Goal: Task Accomplishment & Management: Manage account settings

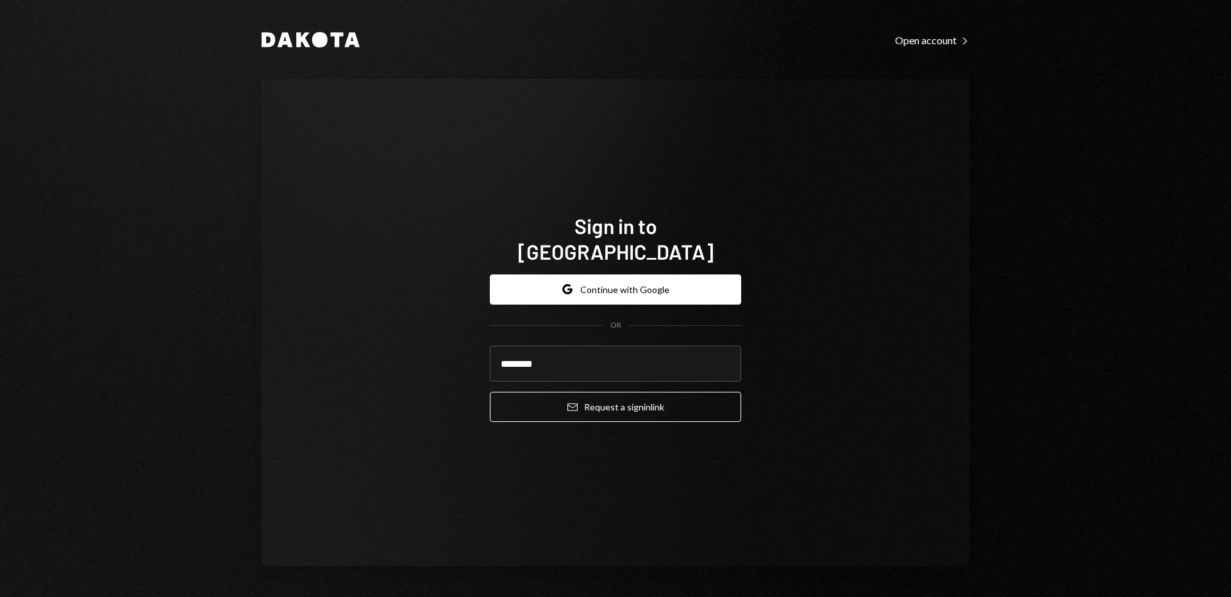
type input "**********"
click at [490, 392] on button "Email Request a sign in link" at bounding box center [615, 407] width 251 height 30
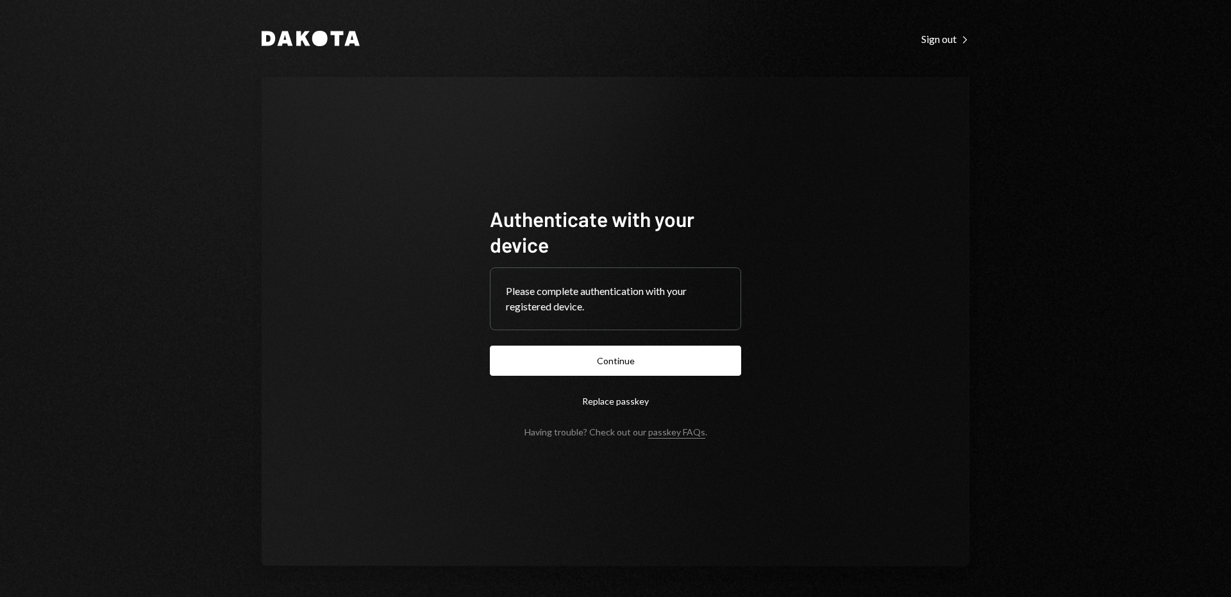
click at [592, 356] on button "Continue" at bounding box center [615, 361] width 251 height 30
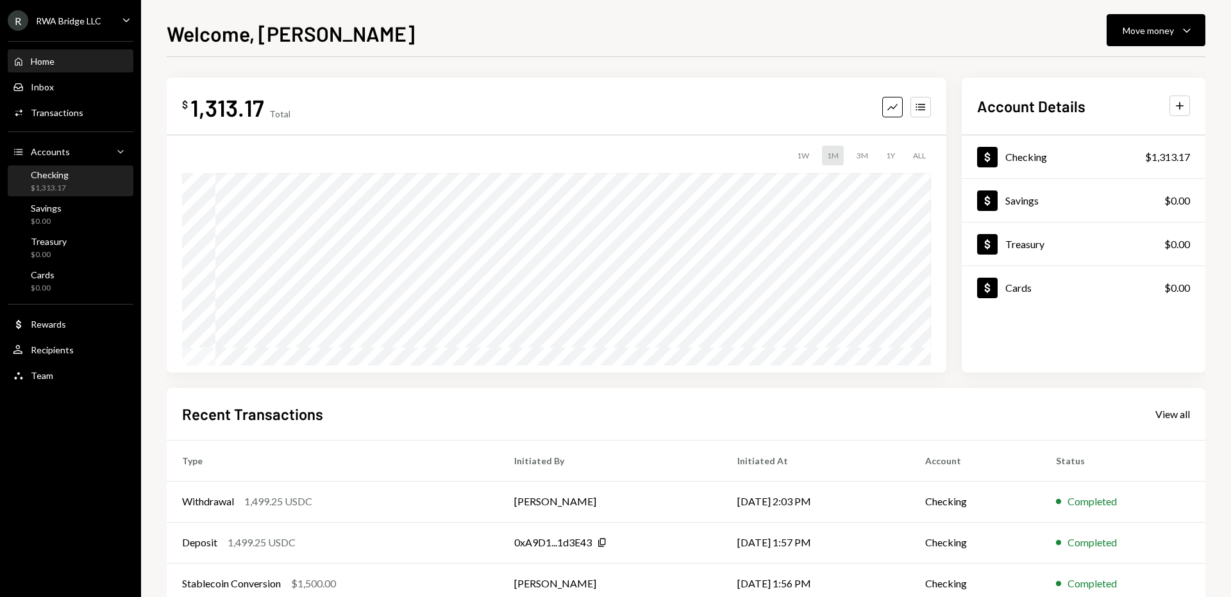
click at [97, 176] on div "Checking $1,313.17" at bounding box center [70, 181] width 115 height 24
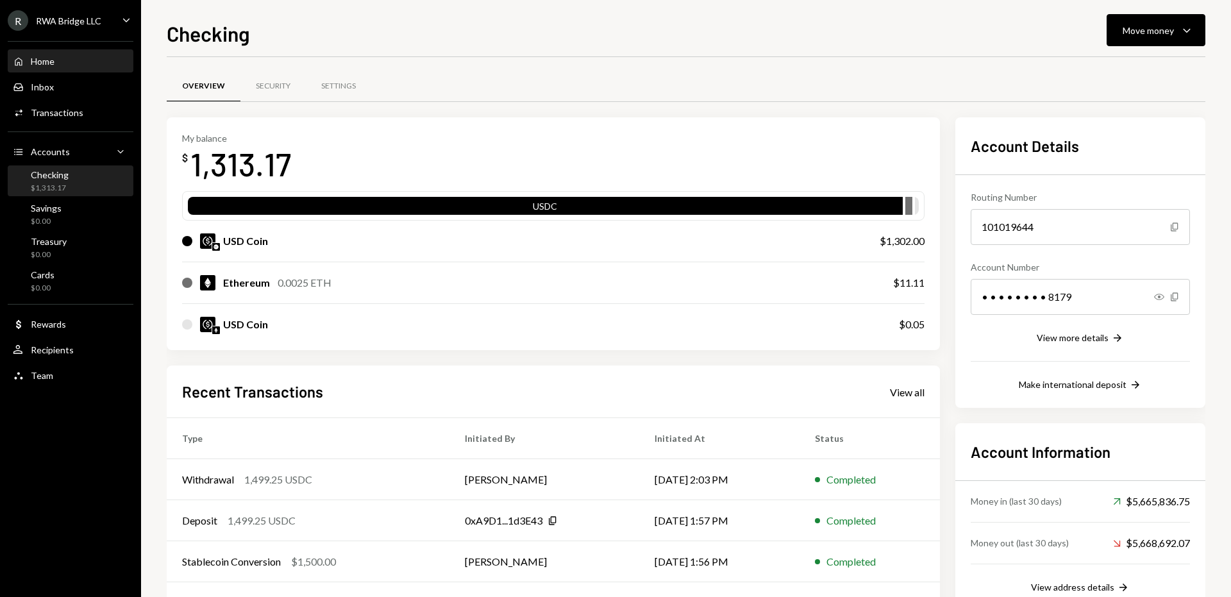
click at [83, 60] on div "Home Home" at bounding box center [70, 62] width 115 height 12
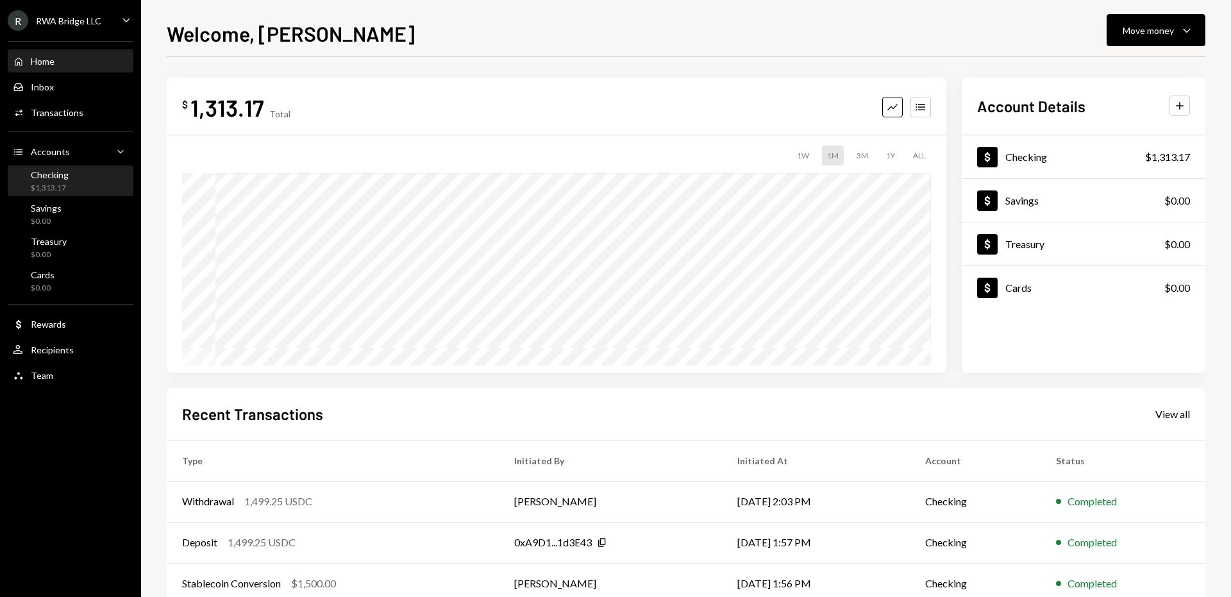
click at [75, 189] on div "Checking $1,313.17" at bounding box center [70, 181] width 115 height 24
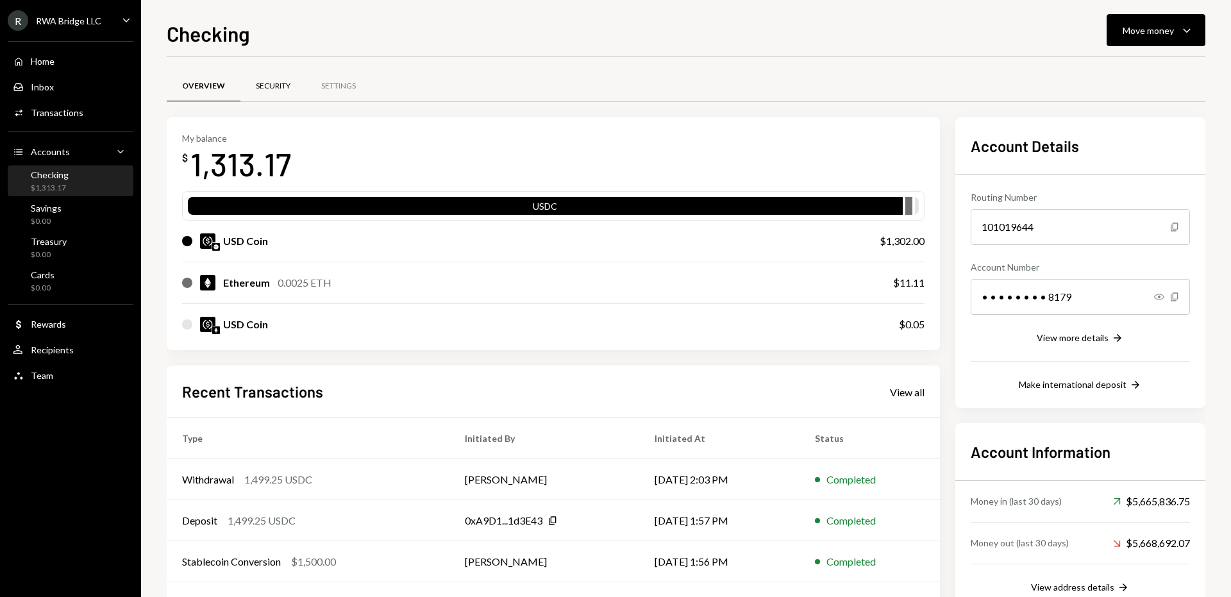
click at [276, 87] on div "Security" at bounding box center [273, 86] width 35 height 11
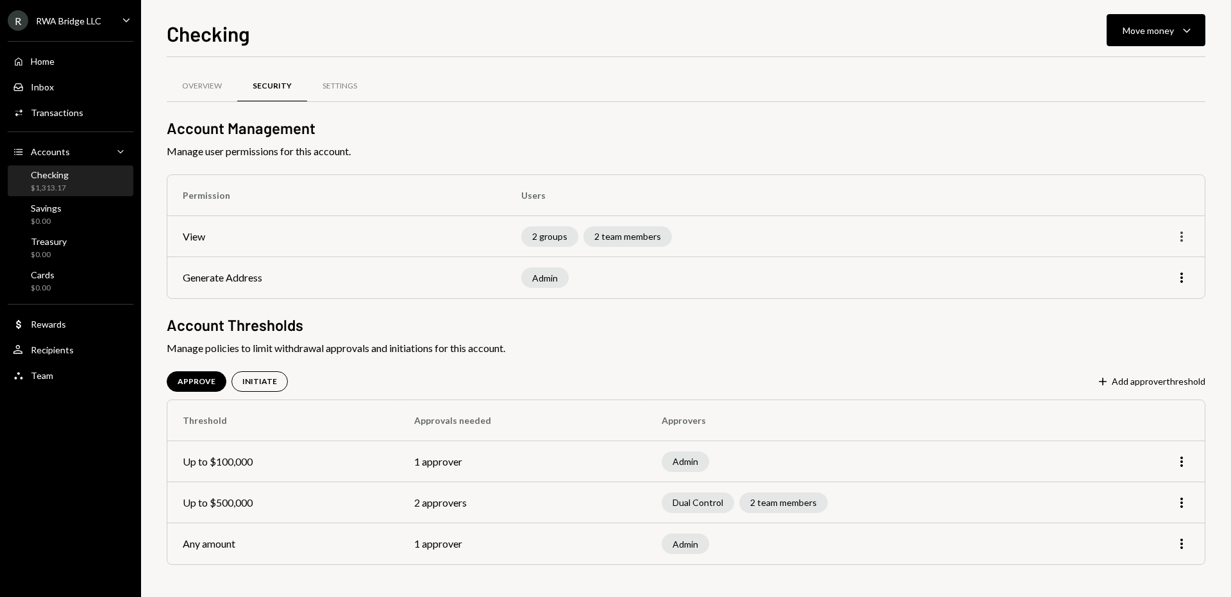
click at [1177, 234] on icon "More" at bounding box center [1181, 236] width 15 height 15
click at [1165, 258] on div "Edit" at bounding box center [1152, 263] width 64 height 22
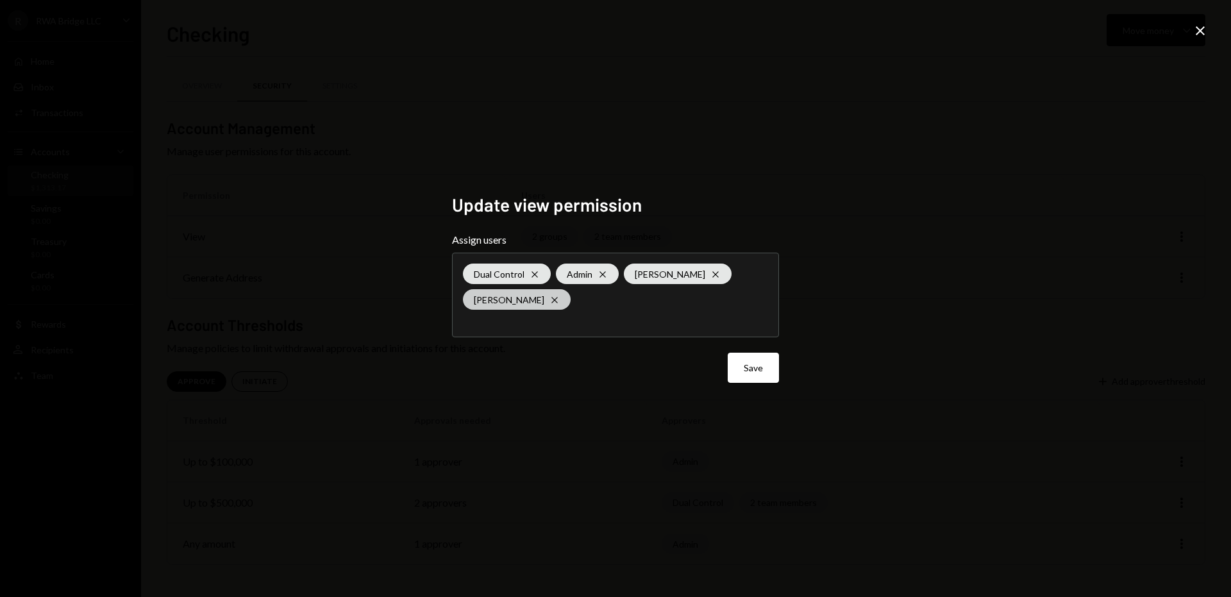
click at [560, 298] on icon "Cross" at bounding box center [555, 300] width 10 height 10
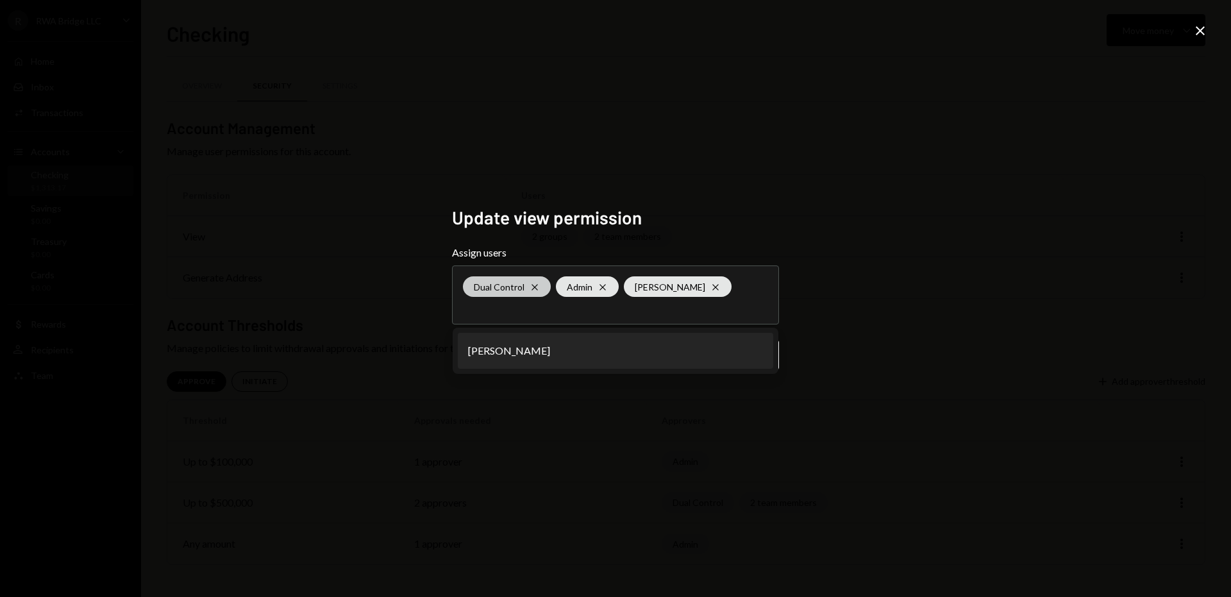
click at [535, 283] on icon "Cross" at bounding box center [535, 287] width 10 height 10
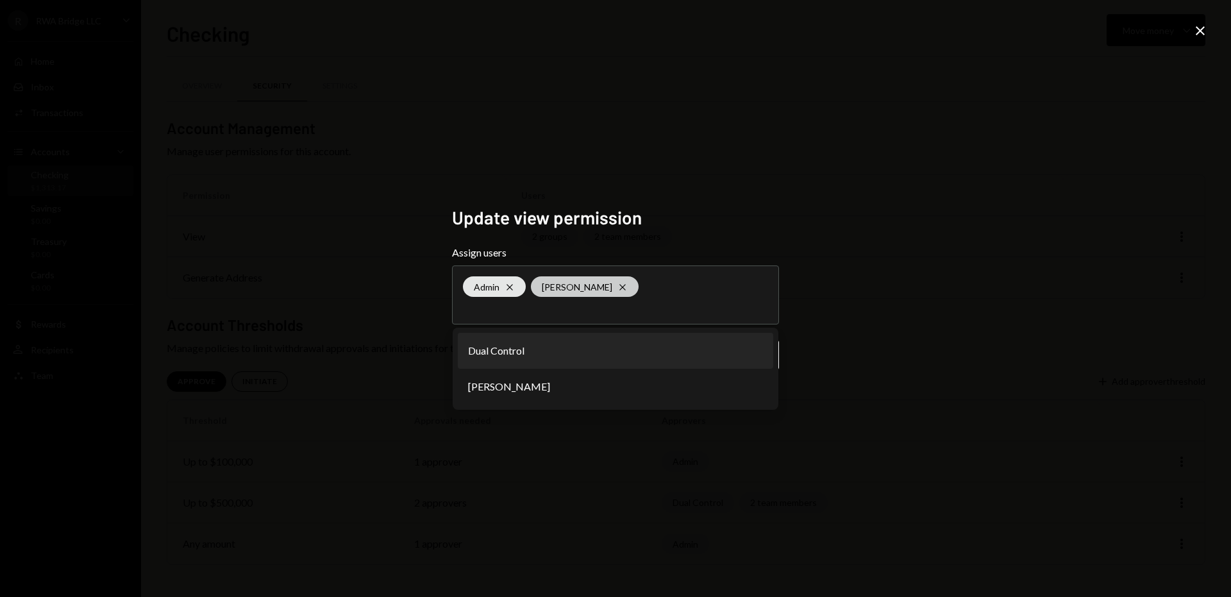
click at [618, 283] on icon "Cross" at bounding box center [623, 287] width 10 height 10
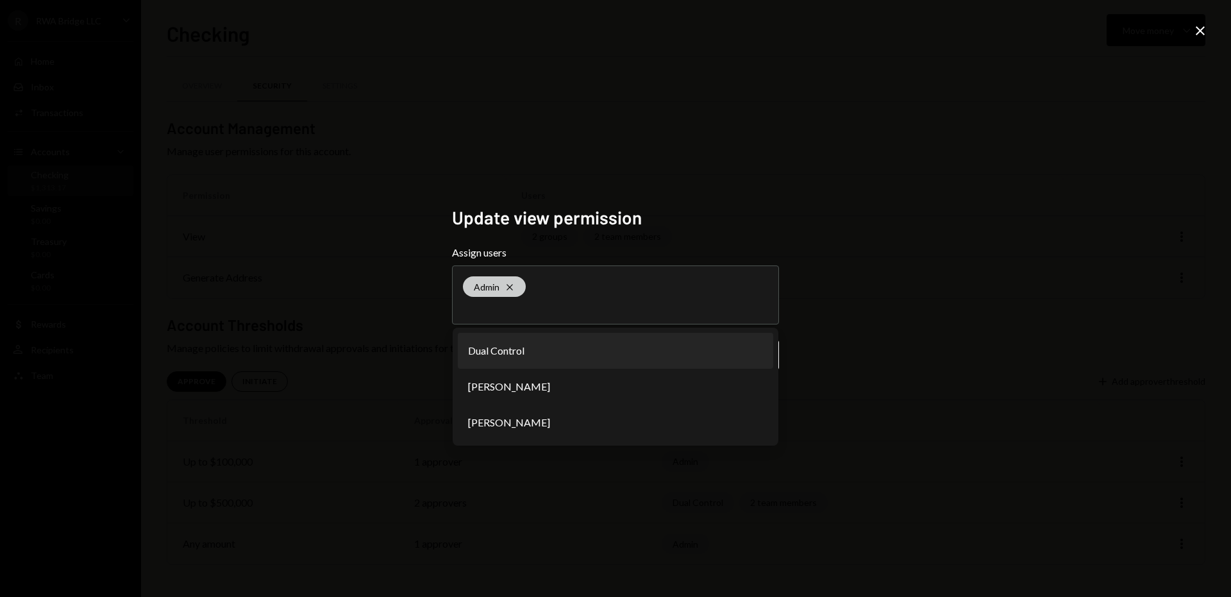
click at [514, 287] on div "Admin Cross" at bounding box center [494, 286] width 63 height 21
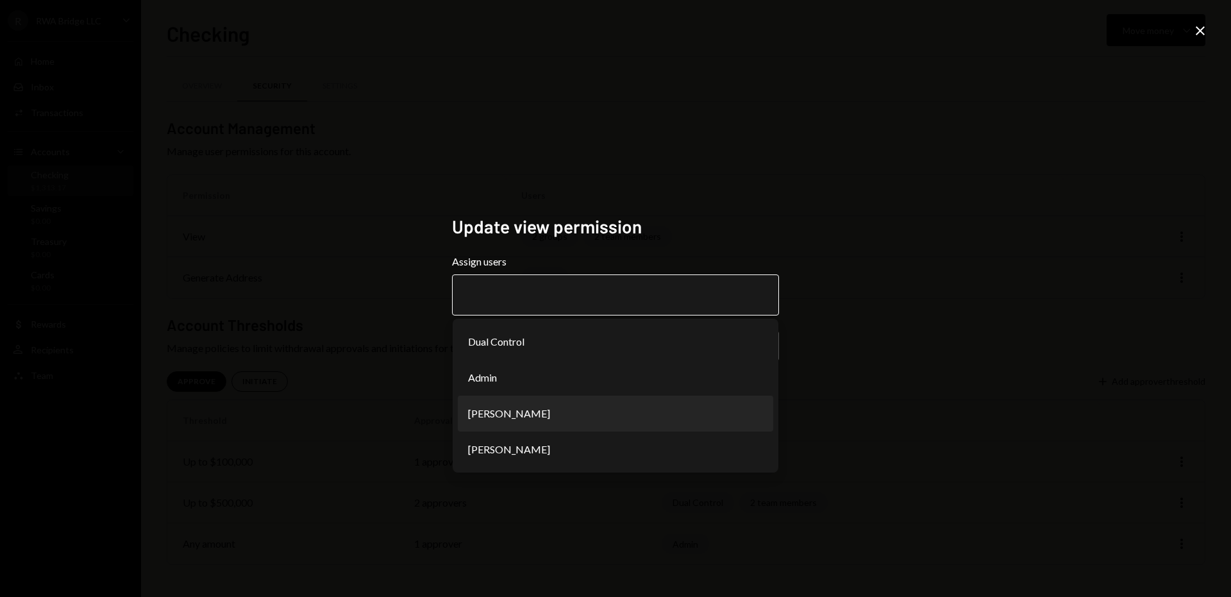
click at [665, 407] on li "[PERSON_NAME]" at bounding box center [616, 414] width 316 height 36
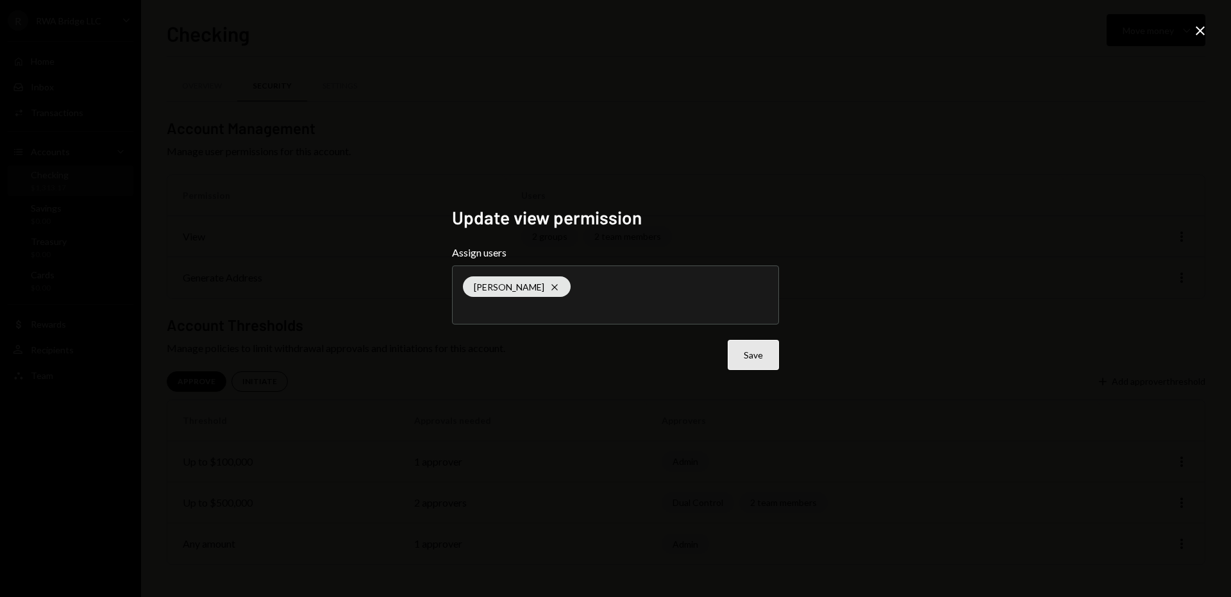
click at [762, 369] on button "Save" at bounding box center [753, 355] width 51 height 30
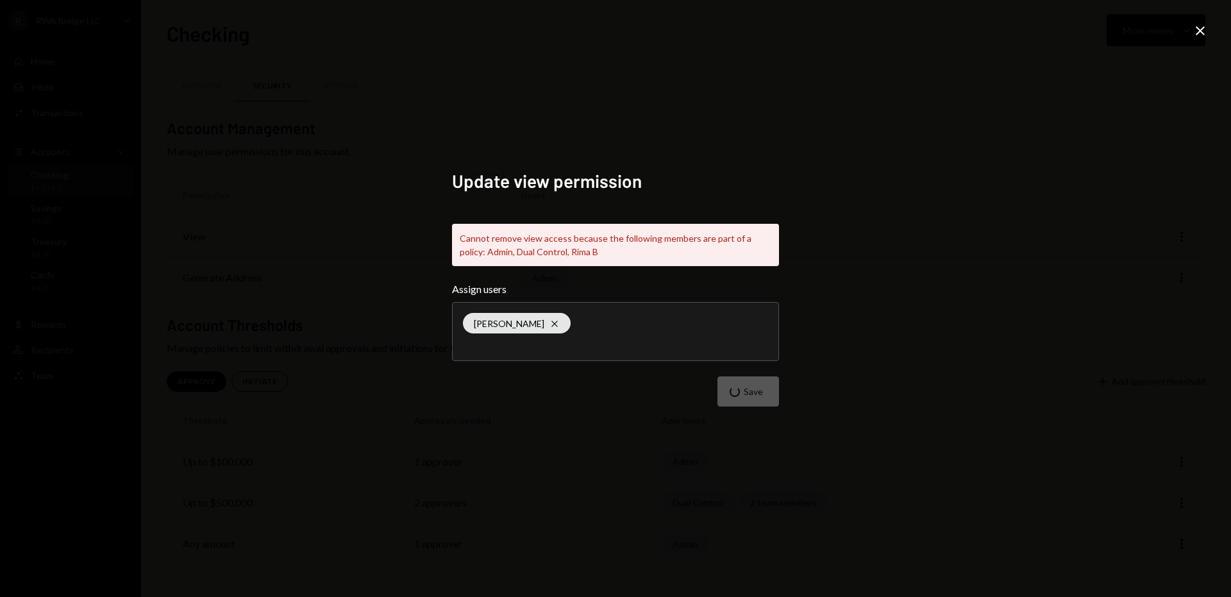
click at [1204, 28] on icon "Close" at bounding box center [1200, 30] width 15 height 15
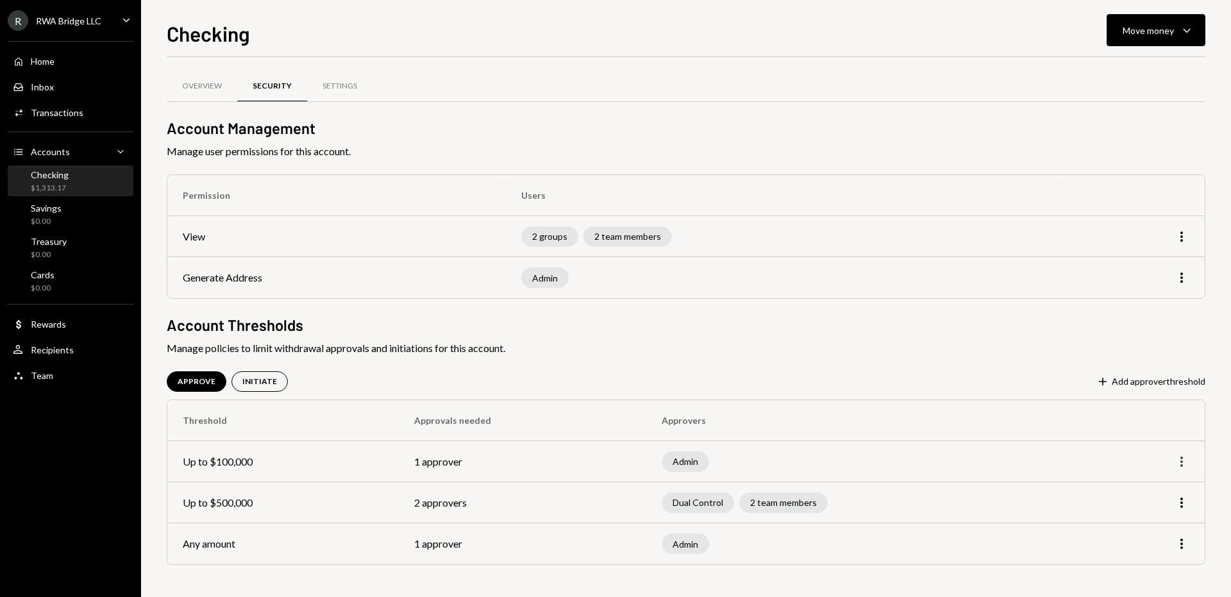
click at [1183, 460] on icon "More" at bounding box center [1181, 461] width 15 height 15
click at [1157, 514] on div "Remove" at bounding box center [1152, 510] width 64 height 22
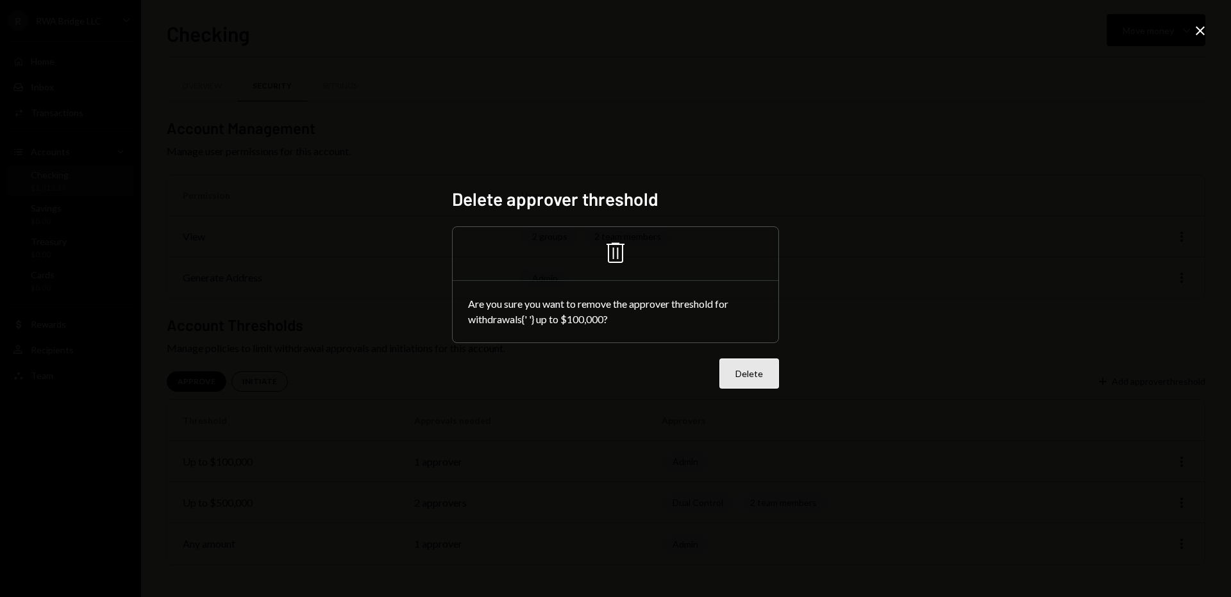
click at [765, 378] on button "Delete" at bounding box center [750, 373] width 60 height 30
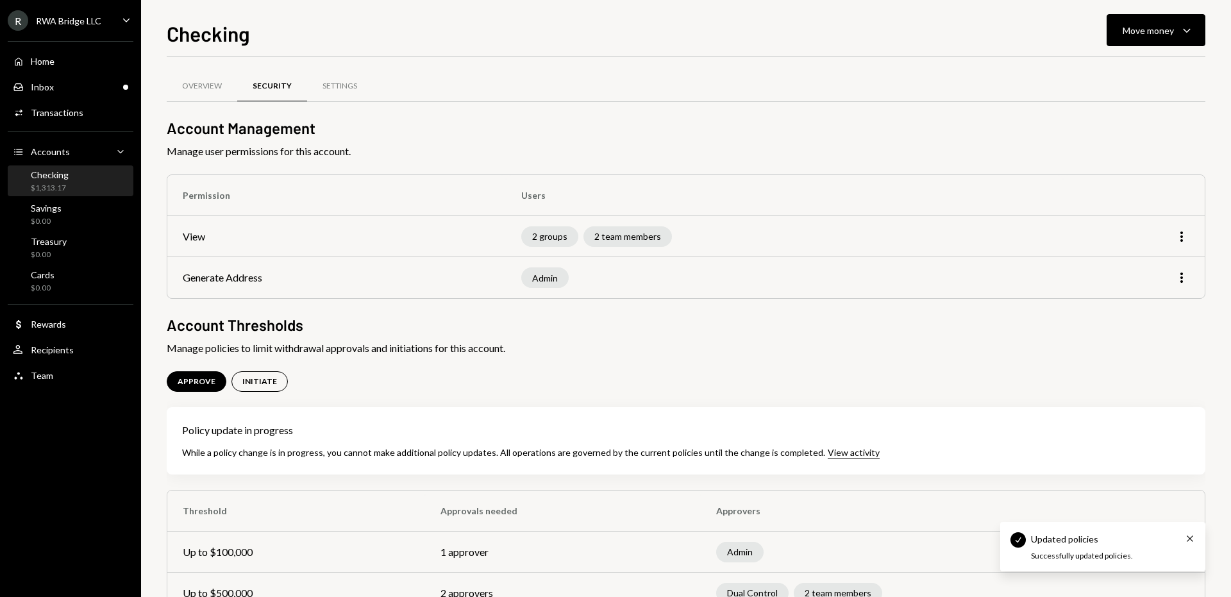
scroll to position [83, 0]
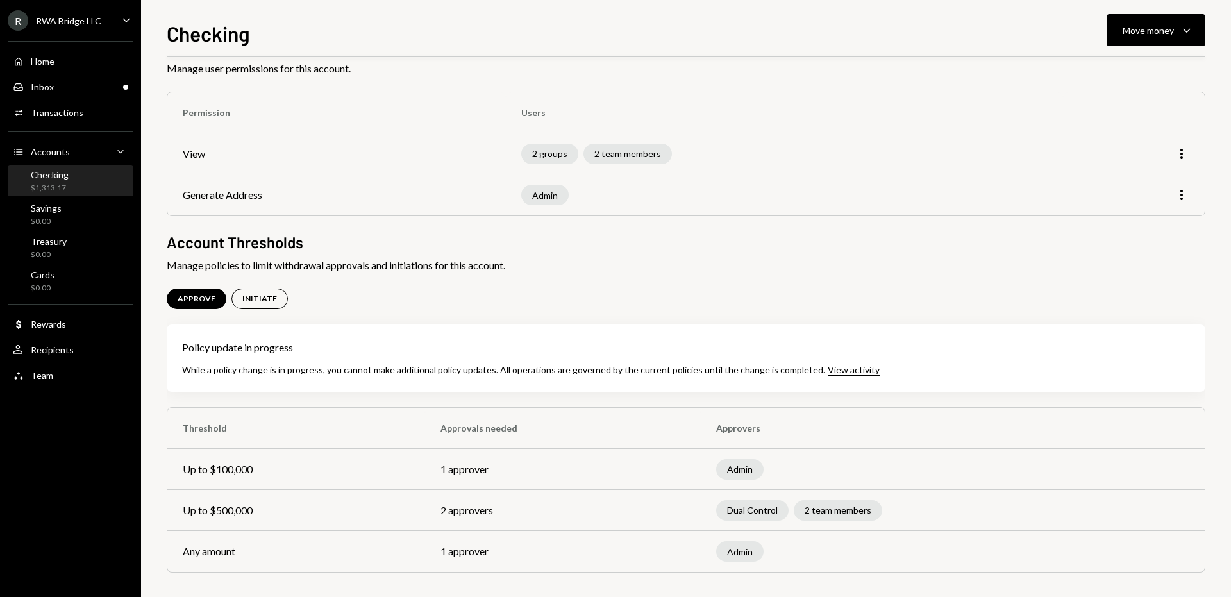
click at [1189, 542] on div "Admin" at bounding box center [952, 551] width 473 height 21
click at [1136, 500] on div "Dual Control 2 team members" at bounding box center [952, 510] width 473 height 21
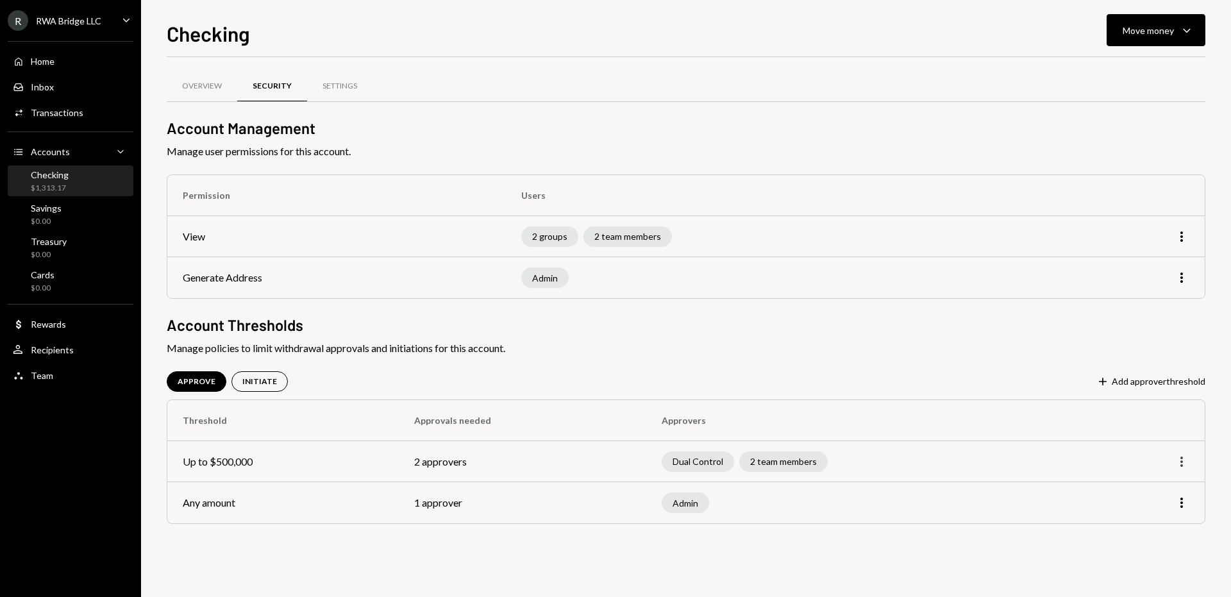
click at [1183, 459] on icon "More" at bounding box center [1181, 461] width 15 height 15
click at [1148, 509] on div "Remove" at bounding box center [1152, 510] width 64 height 22
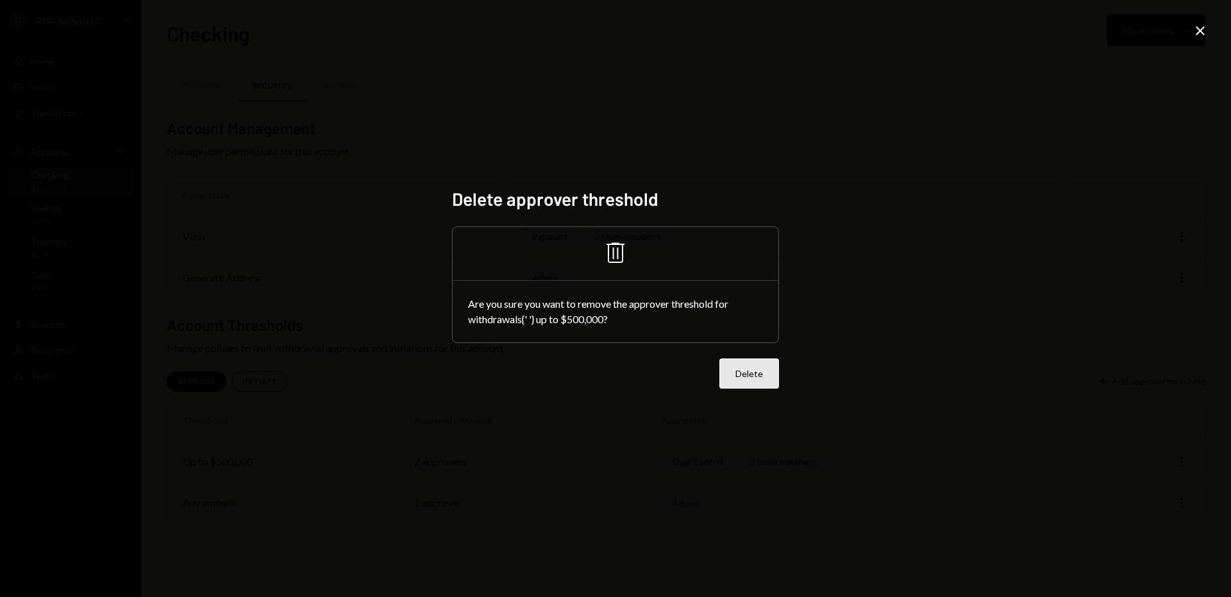
click at [762, 380] on button "Delete" at bounding box center [750, 373] width 60 height 30
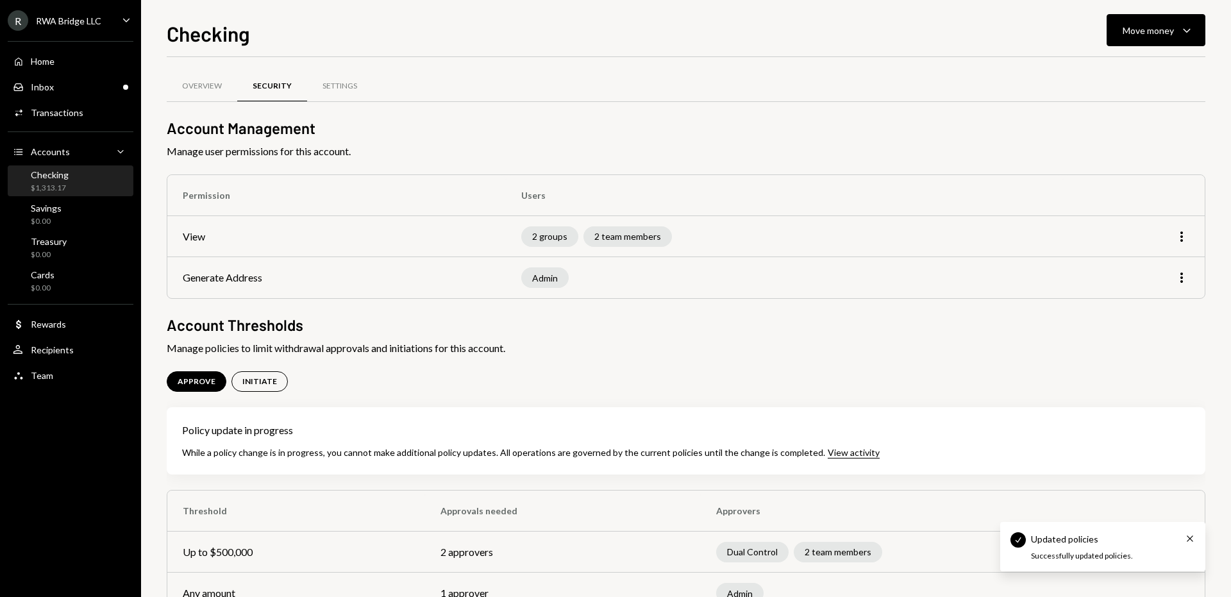
scroll to position [42, 0]
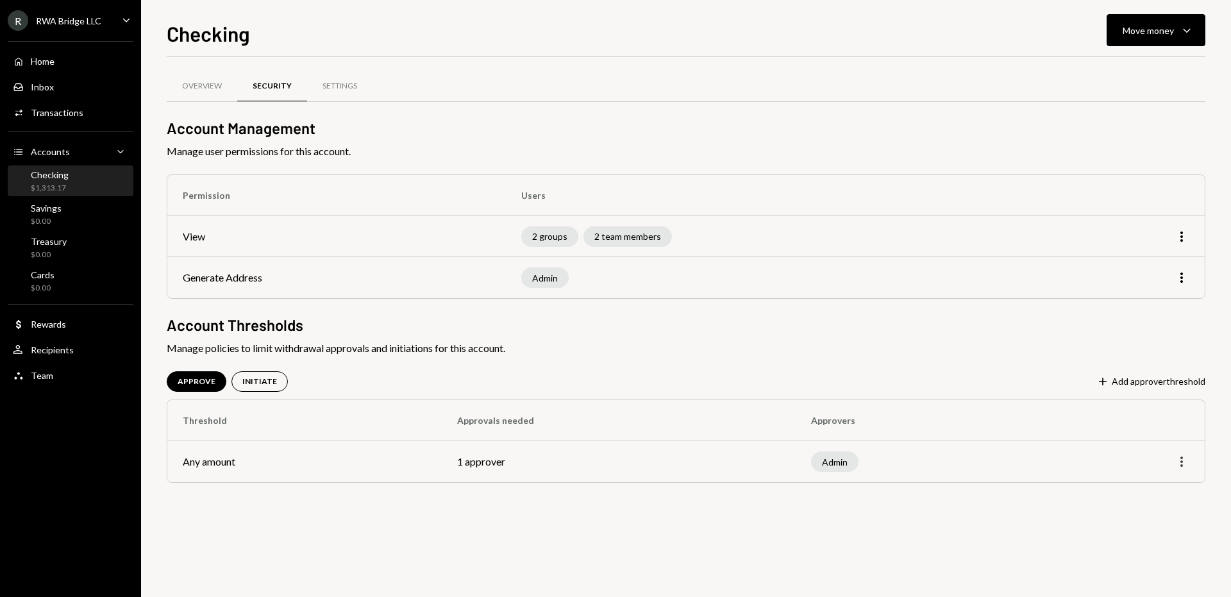
click at [1181, 457] on icon "button" at bounding box center [1182, 462] width 3 height 10
click at [1161, 485] on div "Edit" at bounding box center [1152, 488] width 64 height 22
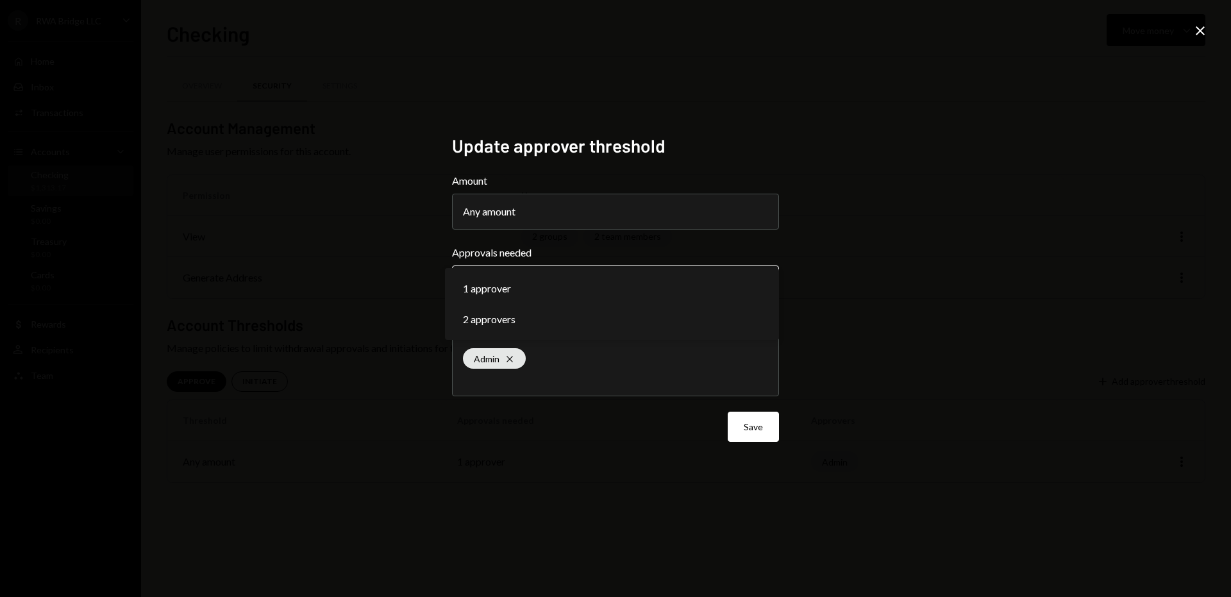
click at [686, 292] on body "**********" at bounding box center [615, 298] width 1231 height 597
click at [678, 217] on button "Any amount" at bounding box center [615, 212] width 327 height 36
click at [704, 467] on div "**********" at bounding box center [616, 298] width 358 height 359
click at [1204, 33] on icon "Close" at bounding box center [1200, 30] width 15 height 15
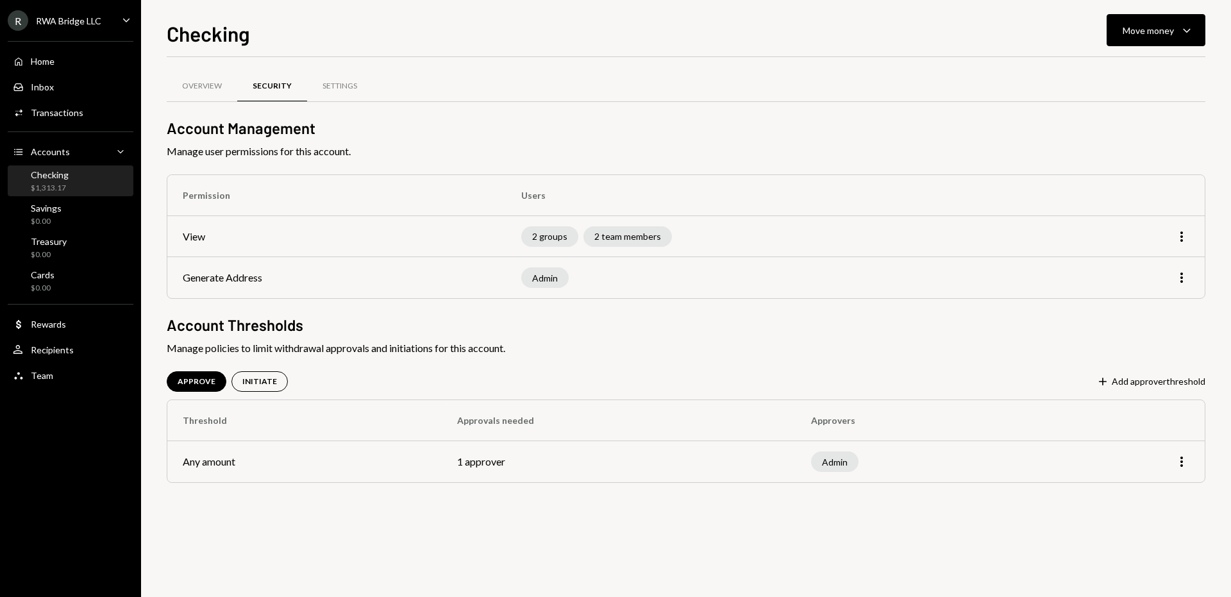
click at [288, 451] on td "Any amount" at bounding box center [304, 461] width 274 height 41
click at [341, 87] on div "Settings" at bounding box center [340, 86] width 35 height 11
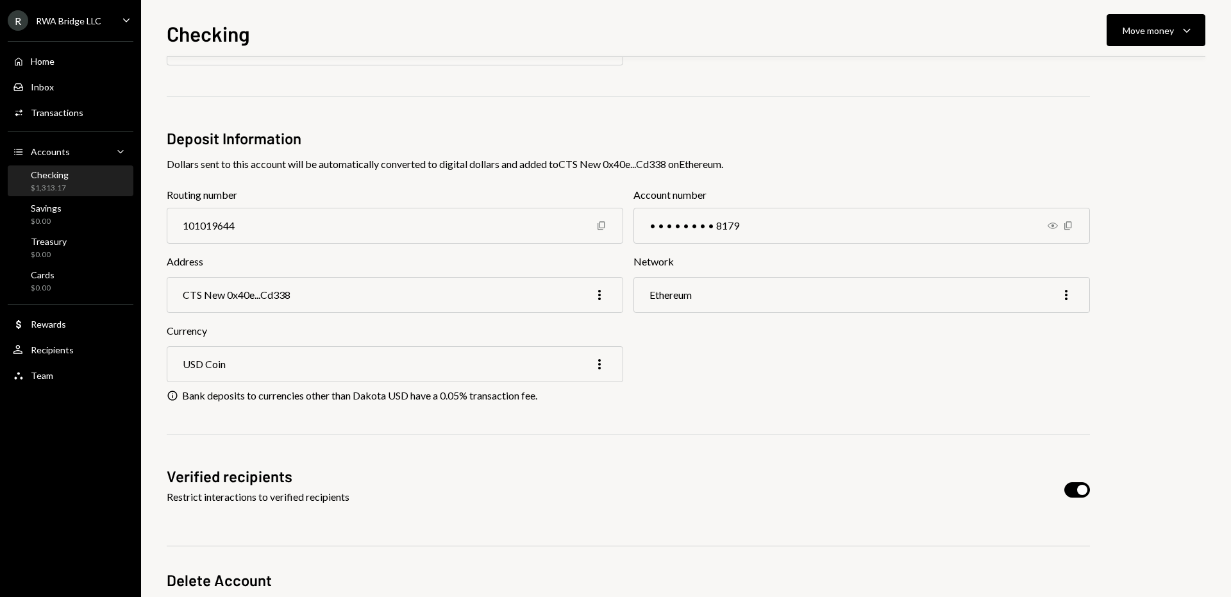
scroll to position [124, 0]
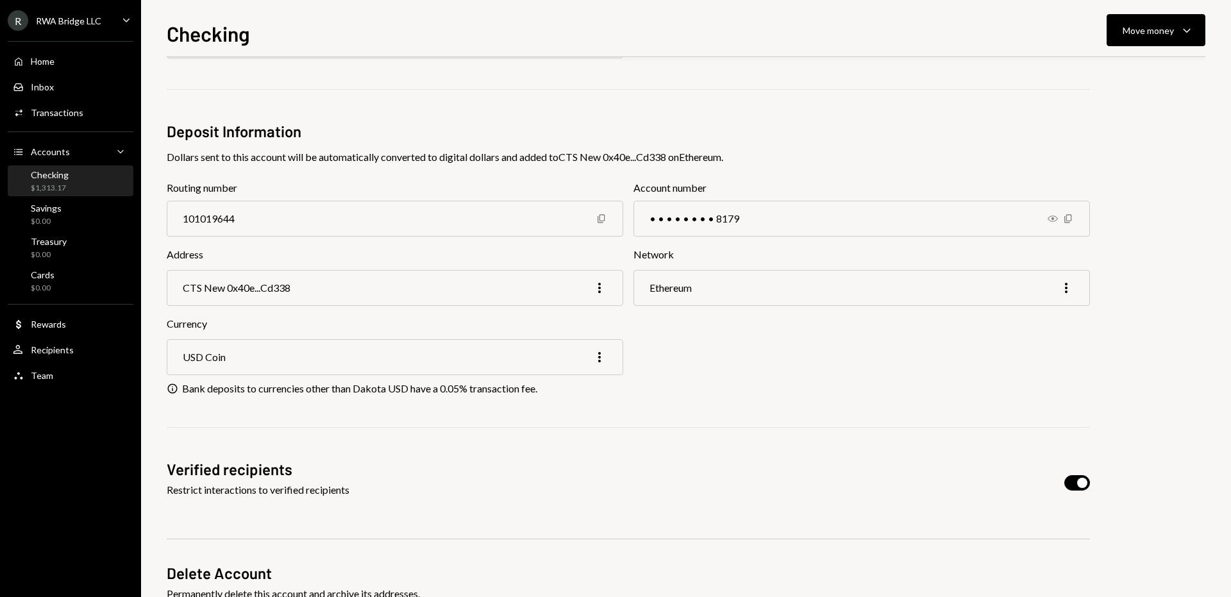
click at [696, 303] on div "Ethereum More" at bounding box center [862, 288] width 457 height 36
click at [1062, 291] on icon "More" at bounding box center [1066, 287] width 15 height 15
click at [1022, 310] on div "Edit" at bounding box center [1037, 314] width 64 height 22
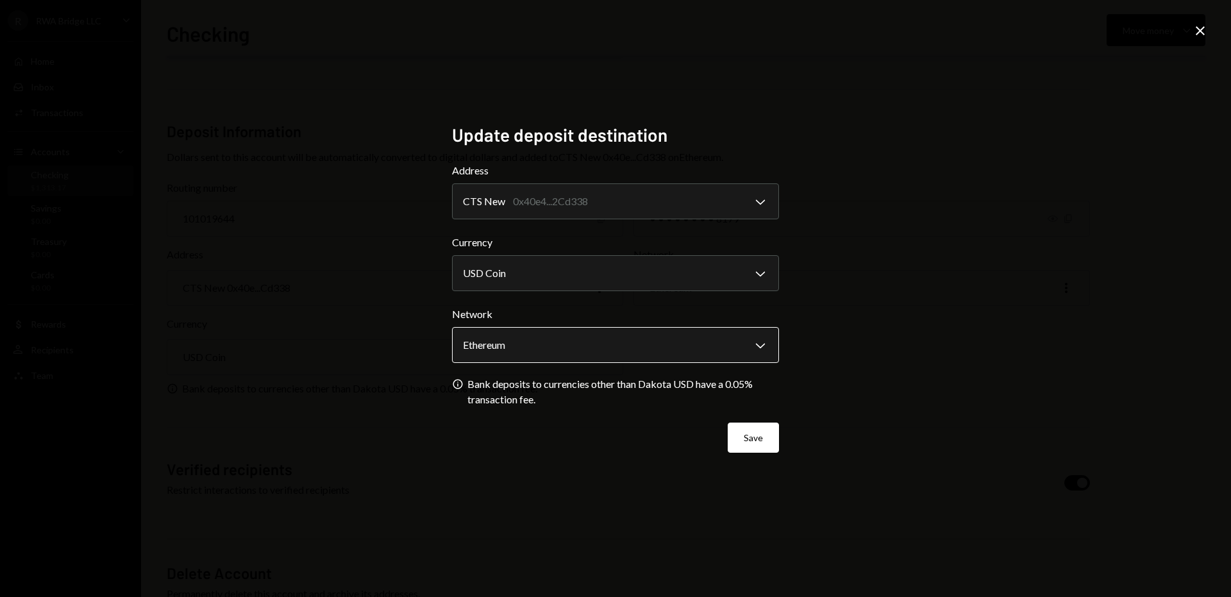
click at [614, 348] on body "R RWA Bridge LLC Caret Down Home Home Inbox Inbox Activities Transactions Accou…" at bounding box center [615, 298] width 1231 height 597
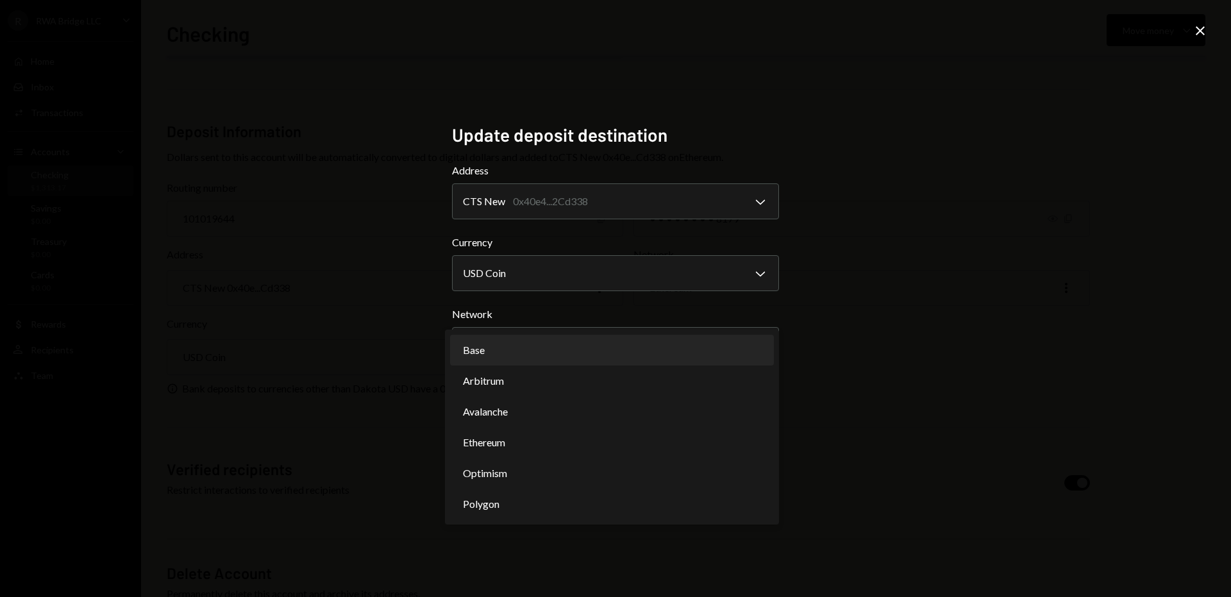
select select "**********"
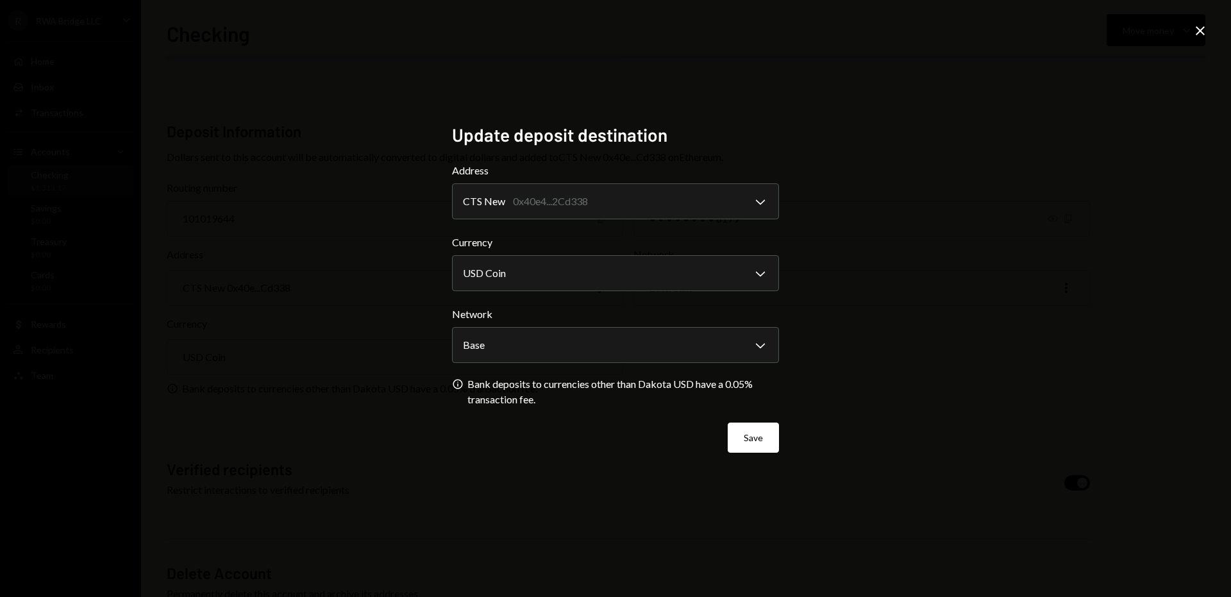
click at [1197, 29] on icon "Close" at bounding box center [1200, 30] width 15 height 15
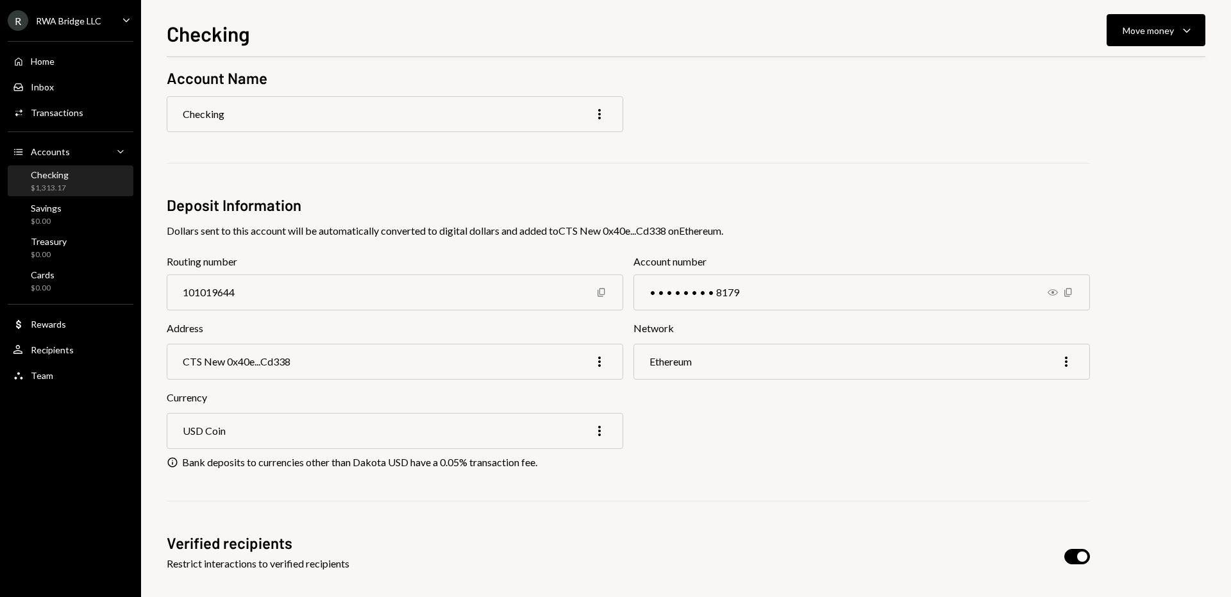
scroll to position [0, 0]
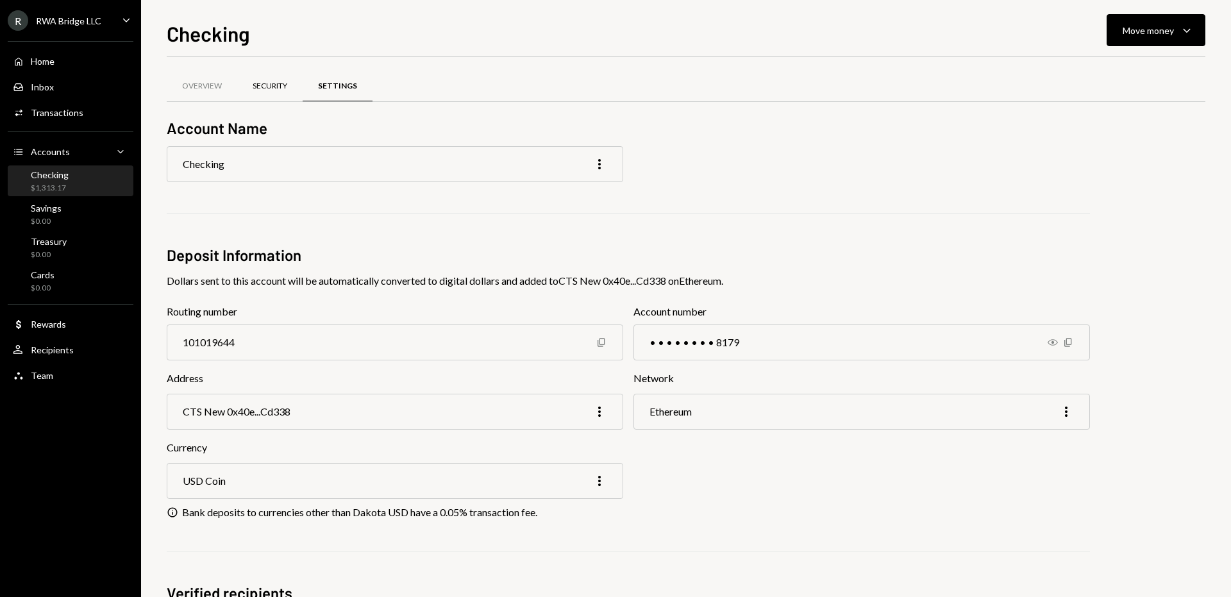
click at [267, 81] on div "Security" at bounding box center [270, 86] width 35 height 11
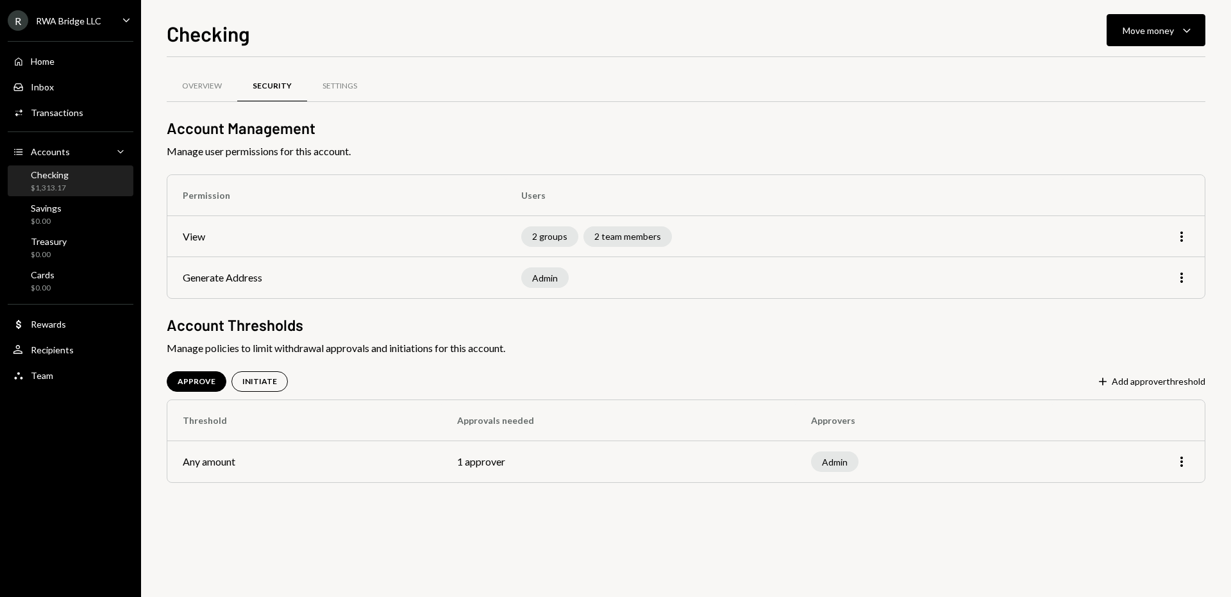
click at [819, 457] on div "Admin" at bounding box center [834, 461] width 47 height 21
click at [491, 464] on td "1 approver" at bounding box center [619, 461] width 354 height 41
click at [225, 460] on td "Any amount" at bounding box center [304, 461] width 274 height 41
click at [1184, 237] on icon "More" at bounding box center [1181, 236] width 15 height 15
click at [1163, 259] on div "Edit" at bounding box center [1152, 263] width 64 height 22
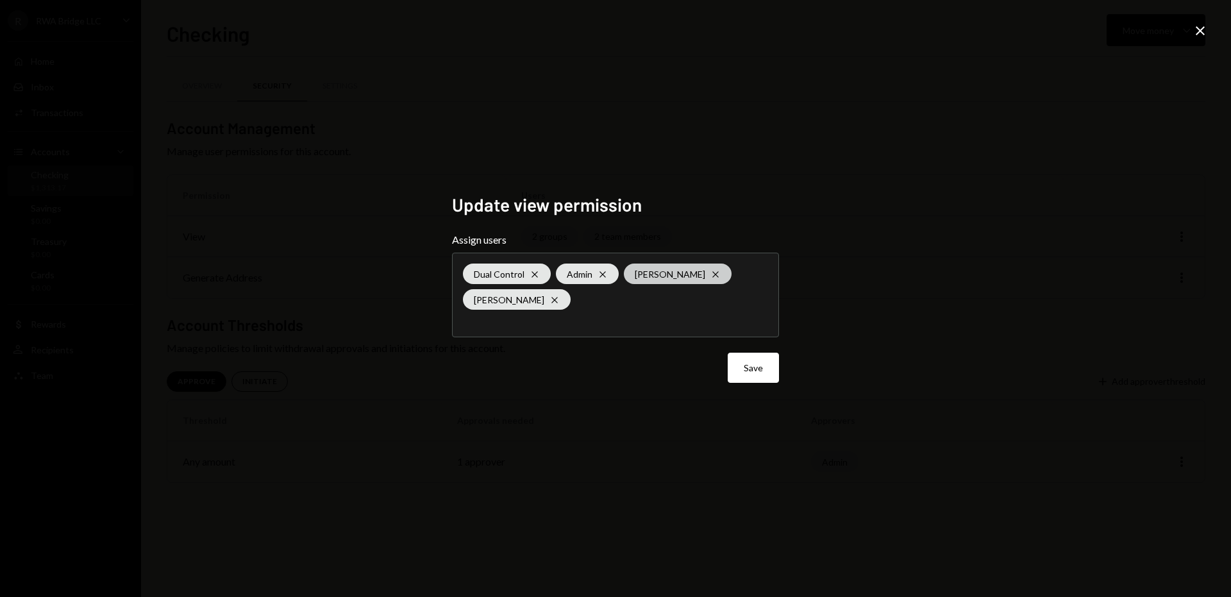
click at [711, 274] on icon "Cross" at bounding box center [716, 274] width 10 height 10
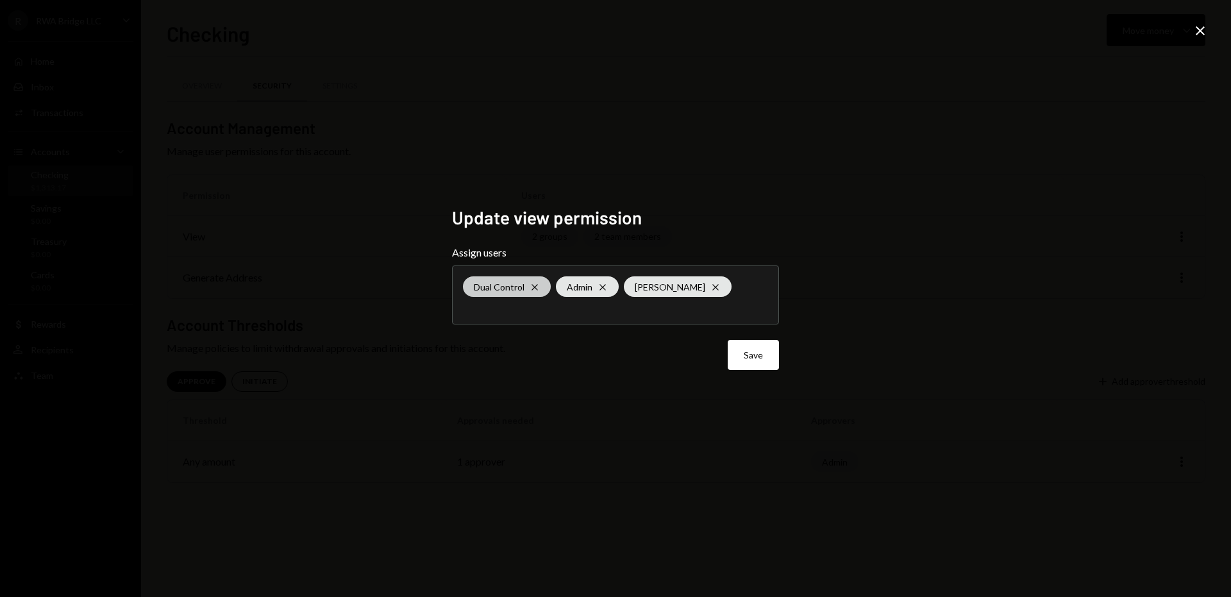
click at [538, 287] on icon "Cross" at bounding box center [535, 287] width 10 height 10
click at [870, 350] on div "Update view permission Assign users Admin Cross Christopher Davilla Cross Save …" at bounding box center [615, 298] width 1231 height 597
click at [770, 349] on button "Save" at bounding box center [753, 355] width 51 height 30
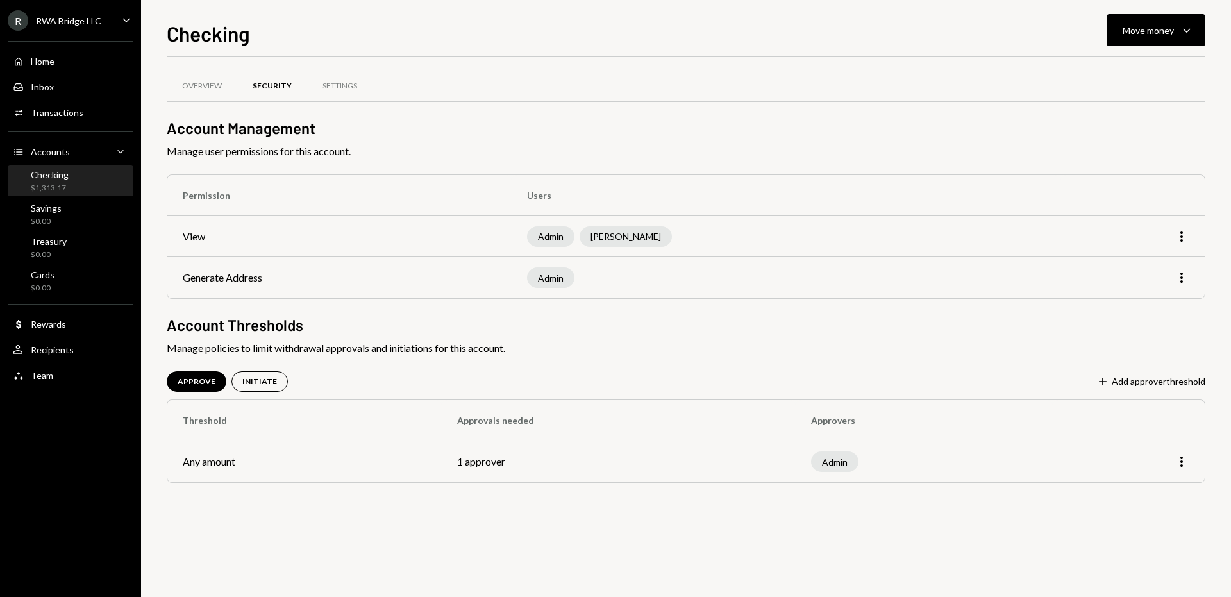
click at [1183, 452] on td "More" at bounding box center [1129, 461] width 152 height 41
click at [1183, 461] on icon "More" at bounding box center [1181, 461] width 15 height 15
click at [1161, 480] on div "Edit" at bounding box center [1152, 488] width 64 height 22
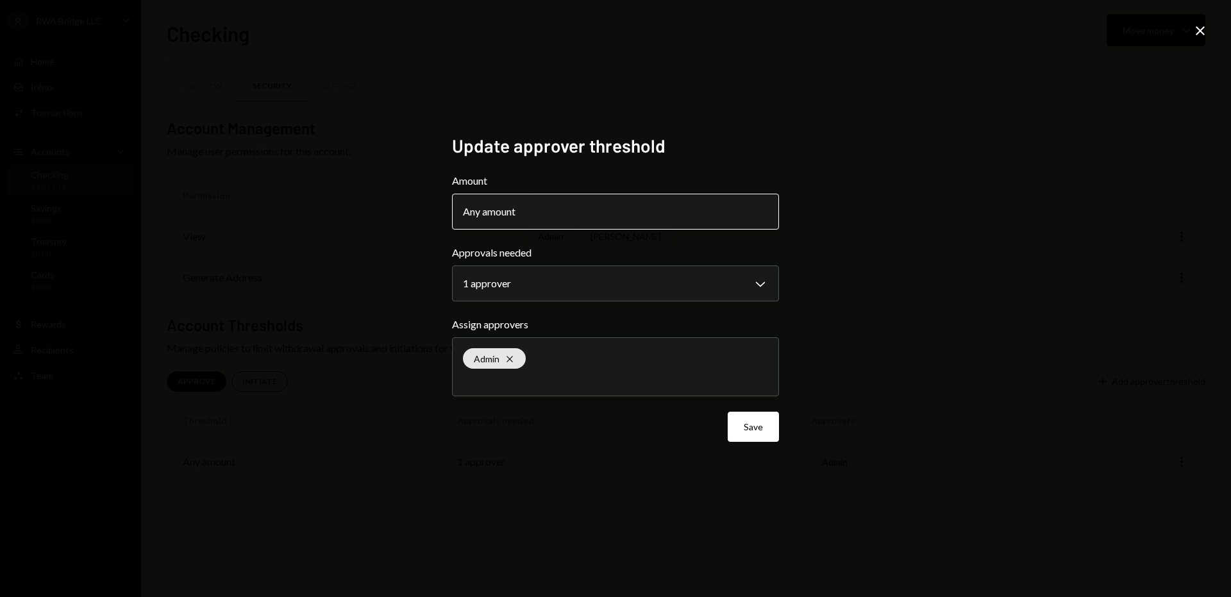
click at [561, 218] on button "Any amount" at bounding box center [615, 212] width 327 height 36
click at [565, 272] on body "**********" at bounding box center [615, 298] width 1231 height 597
click at [566, 253] on label "Approvals needed" at bounding box center [615, 252] width 327 height 15
click at [761, 433] on button "Save" at bounding box center [753, 427] width 51 height 30
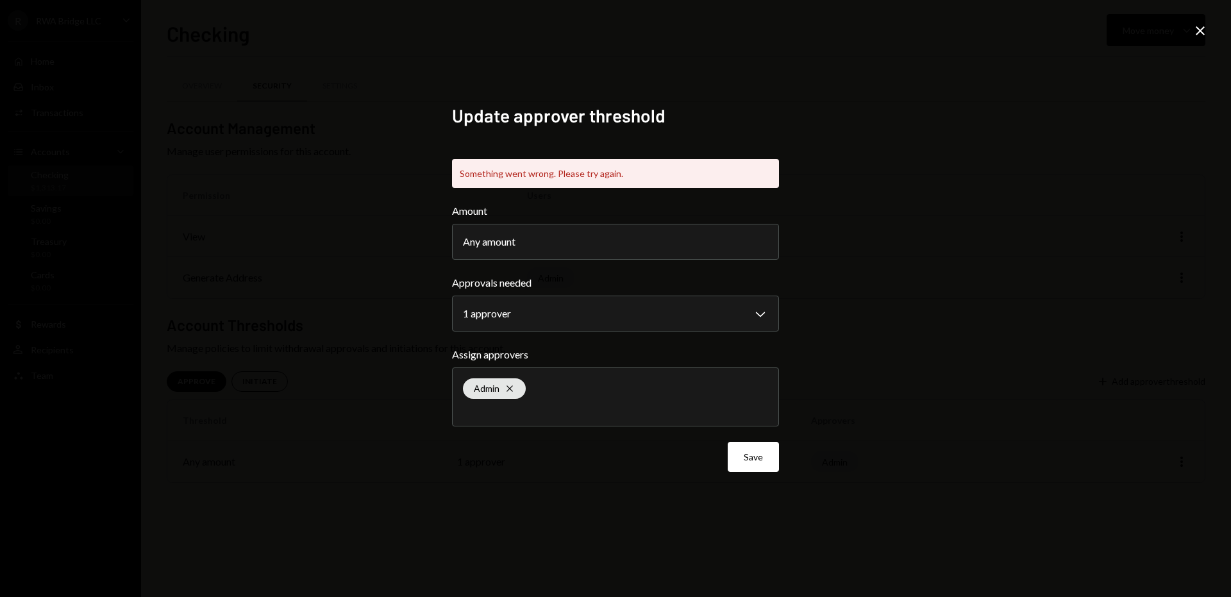
click at [1198, 33] on icon at bounding box center [1200, 30] width 9 height 9
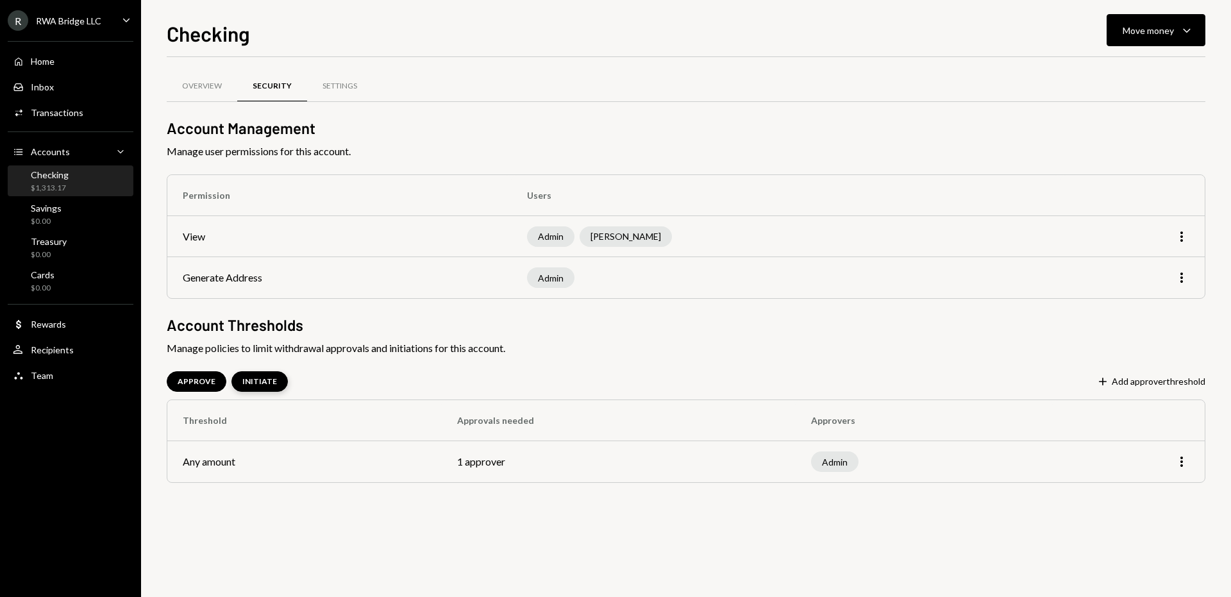
click at [255, 390] on div "INITIATE" at bounding box center [260, 381] width 56 height 21
click at [1184, 462] on icon "More" at bounding box center [1181, 461] width 15 height 15
click at [710, 484] on div "Overview Security Settings Account Management Manage user permissions for this …" at bounding box center [686, 293] width 1039 height 431
click at [208, 381] on div "APPROVE" at bounding box center [197, 381] width 38 height 11
click at [60, 388] on div "Home Home Inbox Inbox Activities Transactions Accounts Accounts Caret Down Chec…" at bounding box center [70, 211] width 141 height 356
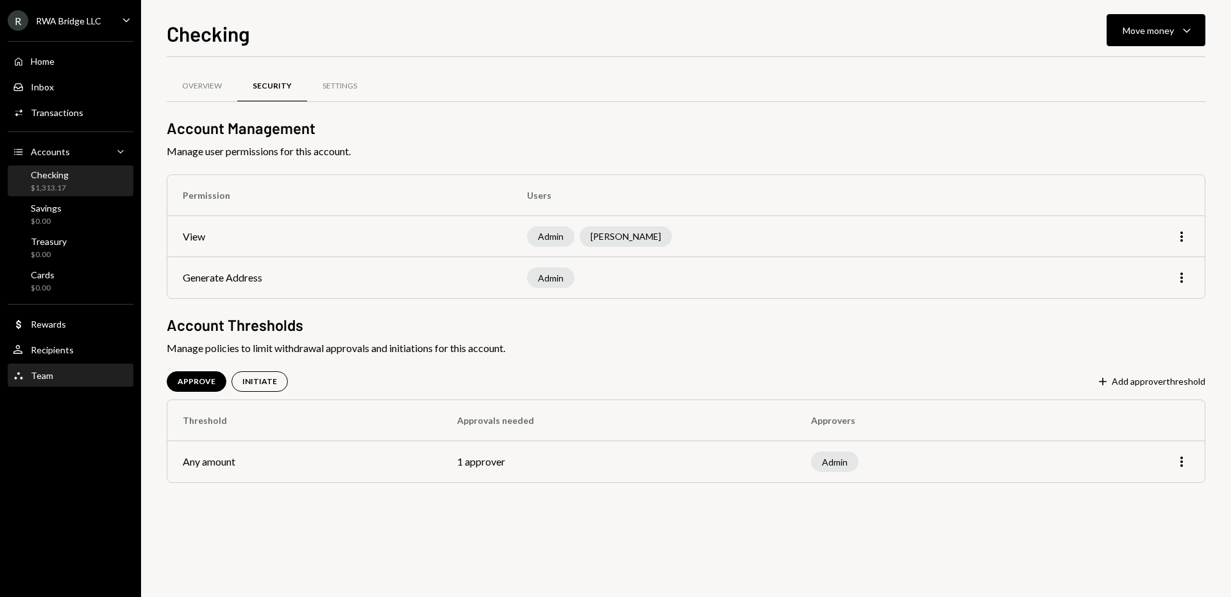
click at [63, 381] on div "Team Team" at bounding box center [70, 376] width 115 height 12
